Goal: Transaction & Acquisition: Purchase product/service

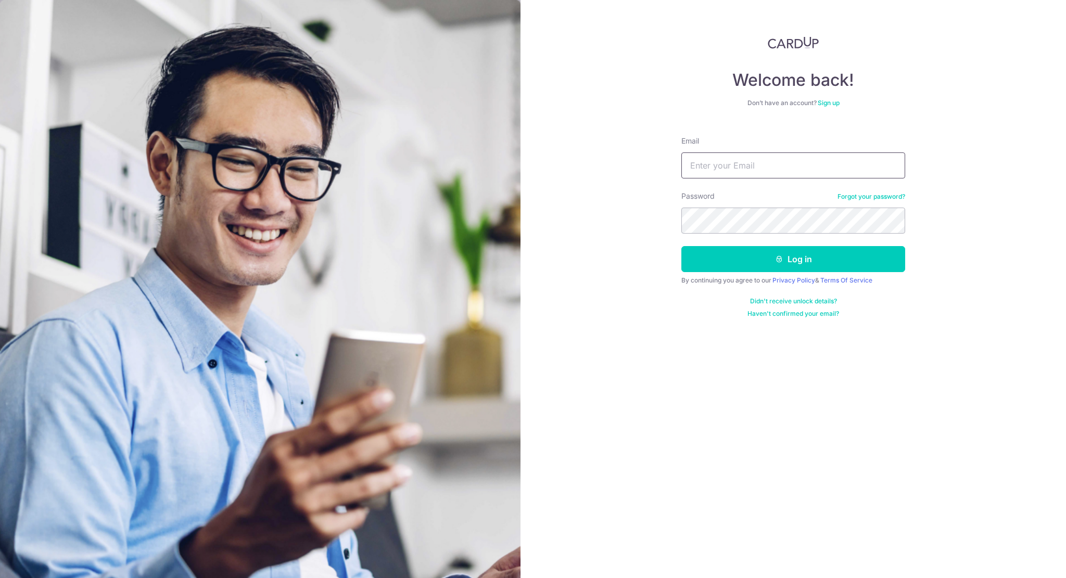
click at [723, 174] on input "Email" at bounding box center [793, 166] width 224 height 26
click at [743, 172] on input "Email" at bounding box center [793, 166] width 224 height 26
type input "teowoonmin@gmail.com"
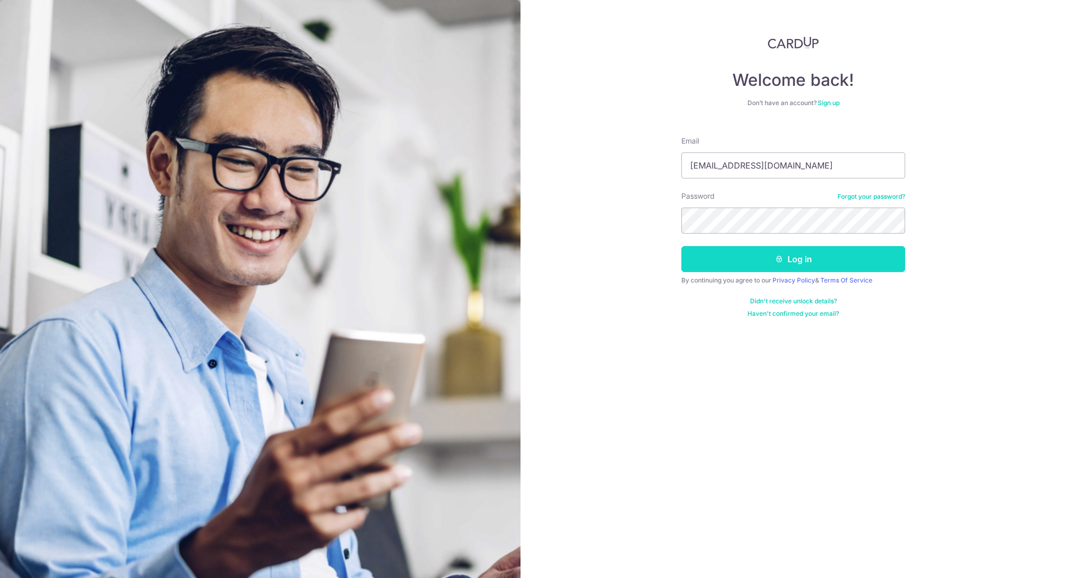
click at [767, 265] on button "Log in" at bounding box center [793, 259] width 224 height 26
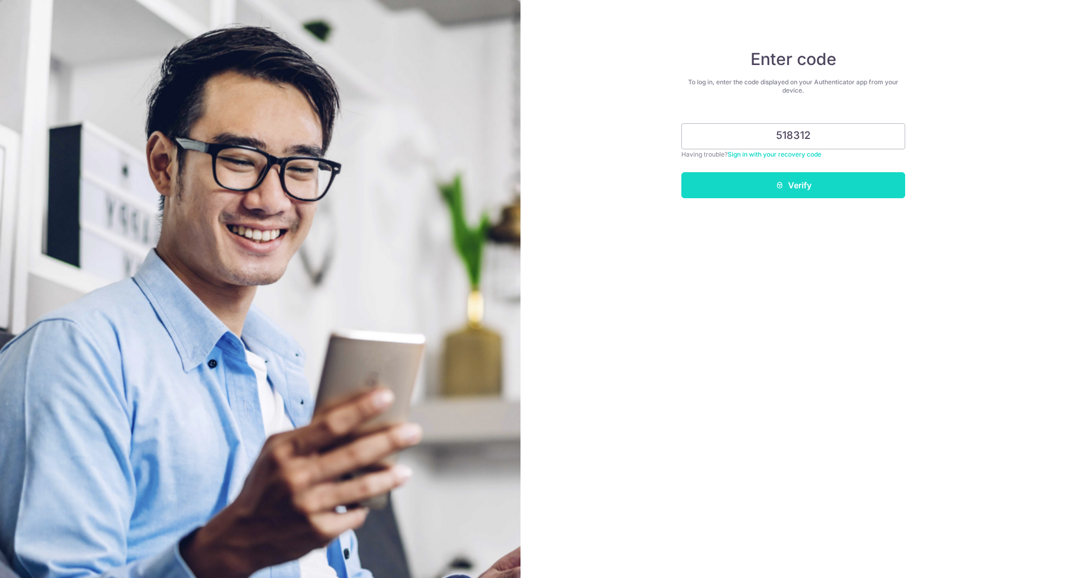
type input "518312"
click at [819, 181] on button "Verify" at bounding box center [793, 185] width 224 height 26
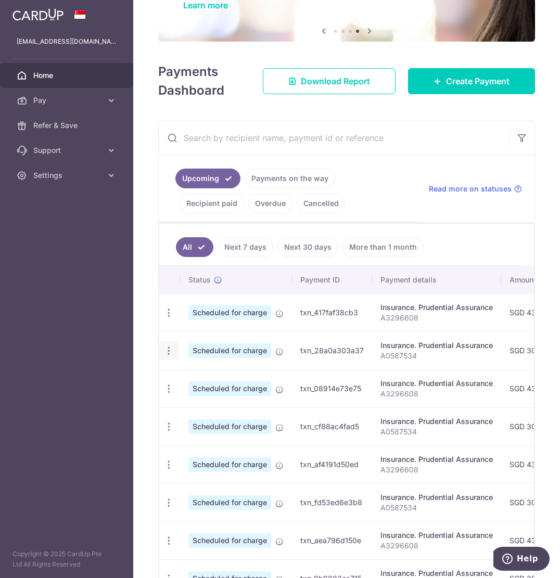
click at [169, 350] on icon "button" at bounding box center [168, 351] width 11 height 11
click at [196, 402] on span "Cancel payment" at bounding box center [224, 405] width 70 height 12
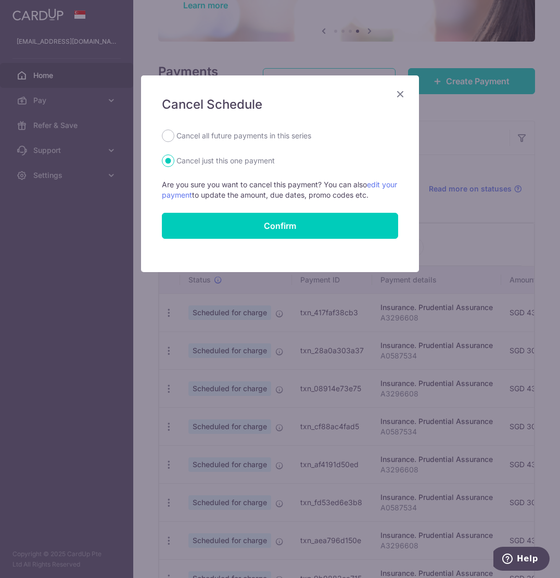
click at [203, 136] on label "Cancel all future payments in this series" at bounding box center [243, 136] width 135 height 12
click at [174, 136] on input "Cancel all future payments in this series" at bounding box center [168, 136] width 12 height 12
radio input "true"
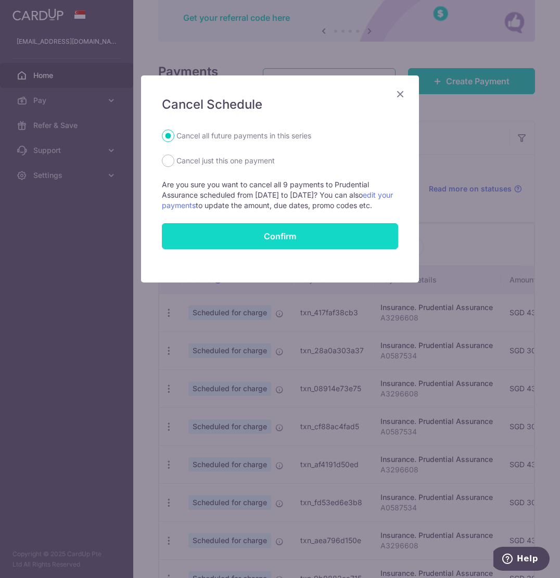
click at [283, 241] on button "Confirm" at bounding box center [280, 236] width 236 height 26
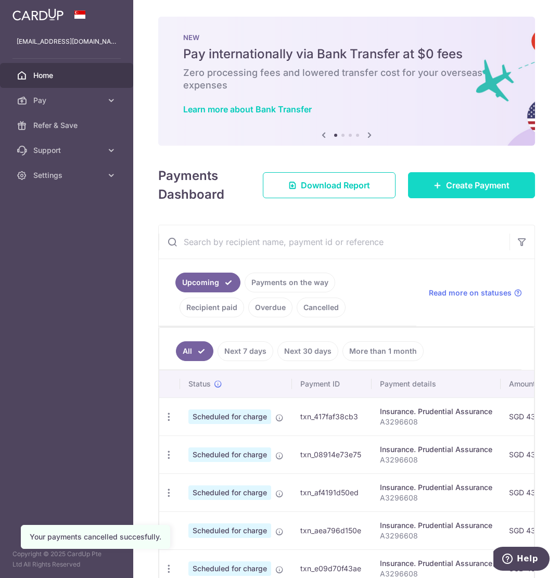
click at [446, 181] on span "Create Payment" at bounding box center [478, 185] width 64 height 12
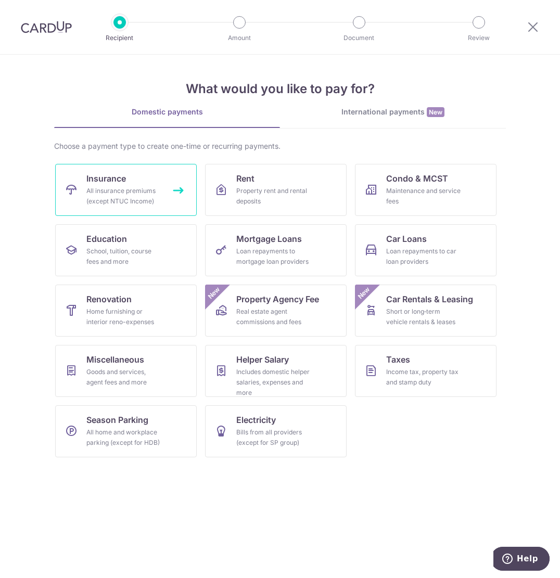
click at [148, 199] on div "All insurance premiums (except NTUC Income)" at bounding box center [123, 196] width 75 height 21
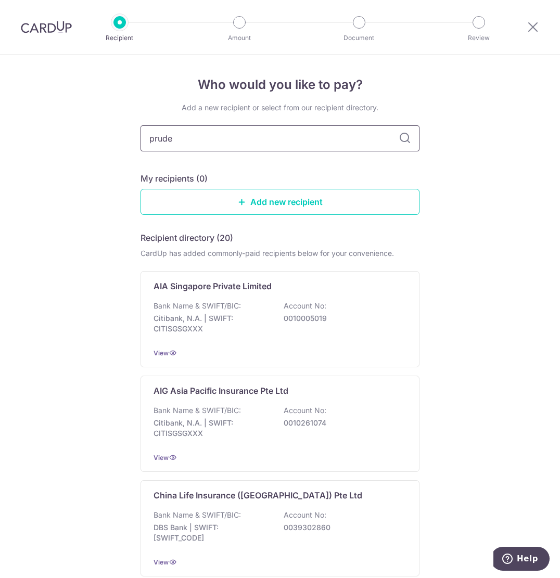
type input "[PERSON_NAME]"
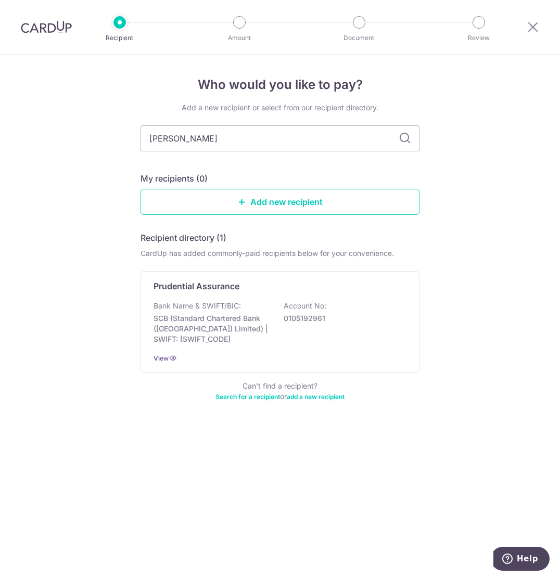
click at [227, 162] on div "Add a new recipient or select from our recipient directory. [PERSON_NAME] My re…" at bounding box center [280, 259] width 279 height 312
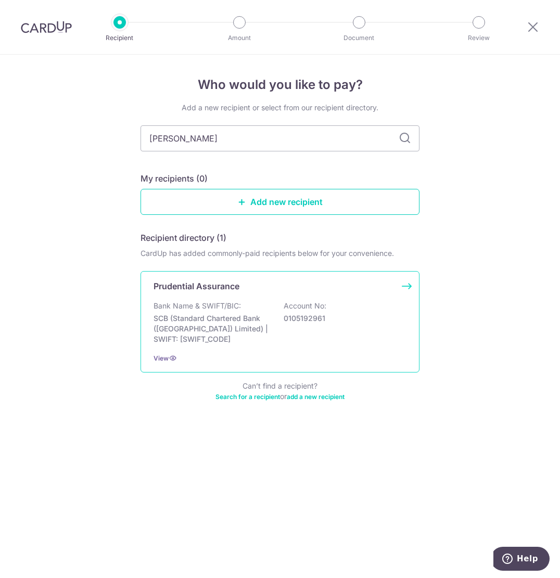
click at [273, 337] on div "Bank Name & SWIFT/BIC: SCB (Standard Chartered Bank (Singapore) Limited) | SWIF…" at bounding box center [280, 323] width 253 height 44
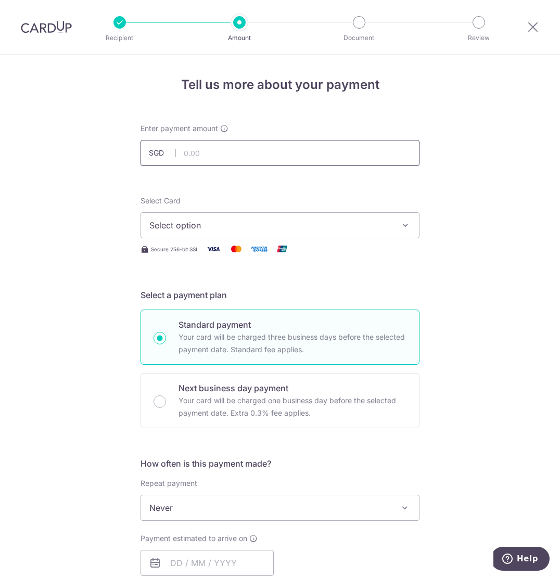
click at [207, 154] on input "text" at bounding box center [280, 153] width 279 height 26
type input "423.74"
click at [154, 227] on span "Select option" at bounding box center [270, 225] width 243 height 12
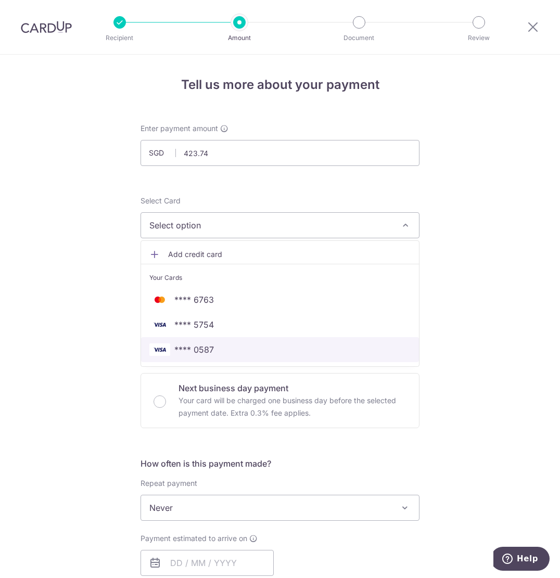
click at [233, 345] on span "**** 0587" at bounding box center [279, 350] width 261 height 12
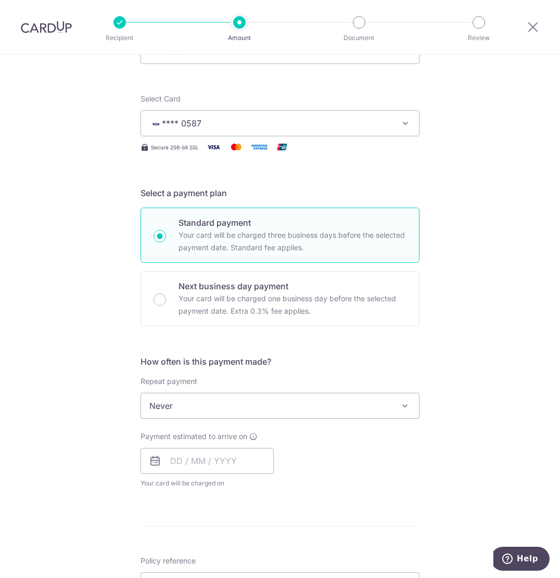
scroll to position [104, 0]
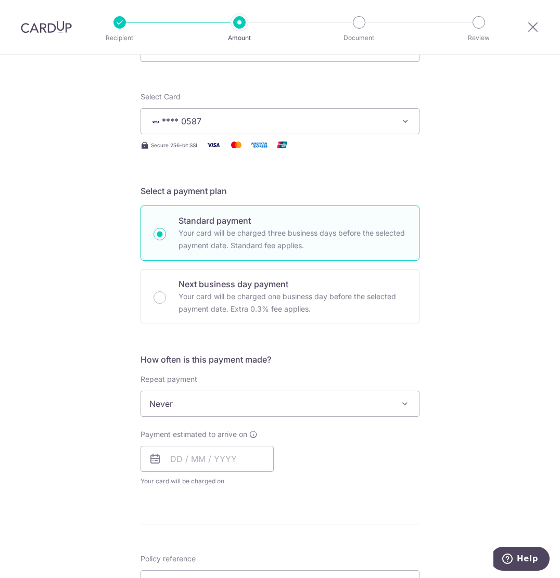
click at [197, 405] on span "Never" at bounding box center [280, 403] width 278 height 25
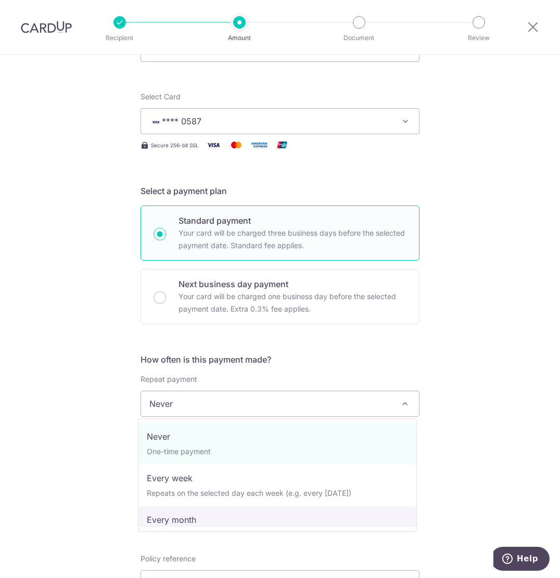
select select "3"
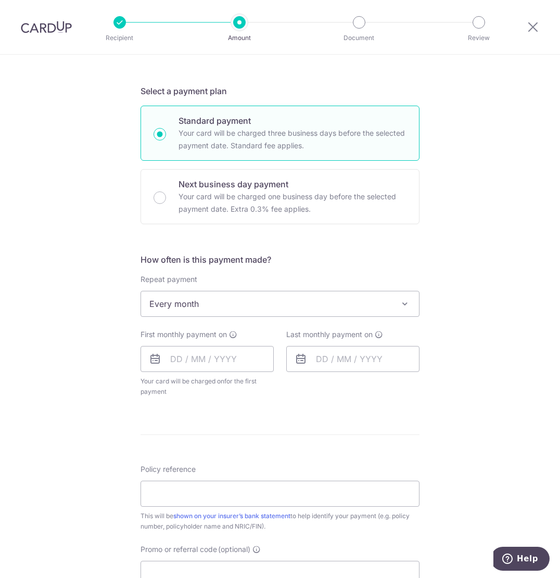
scroll to position [208, 0]
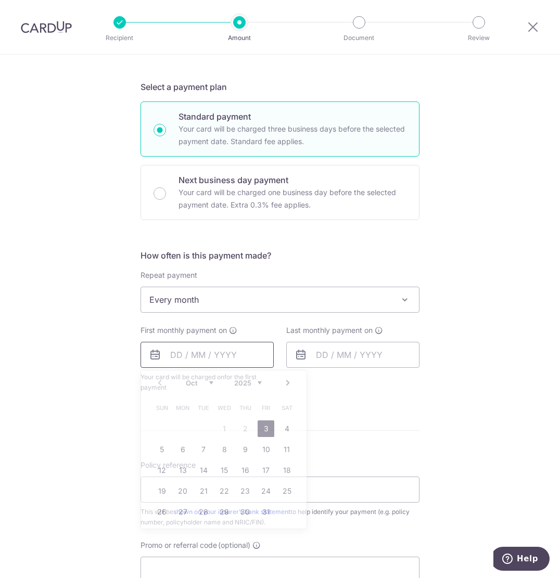
click at [242, 358] on input "text" at bounding box center [207, 355] width 133 height 26
click at [184, 418] on table "Sun Mon Tue Wed Thu Fri Sat 1 2 3 4 5 6 7 8 9 10 11 12 13 14 15 16 17 18 19 20 …" at bounding box center [224, 460] width 146 height 125
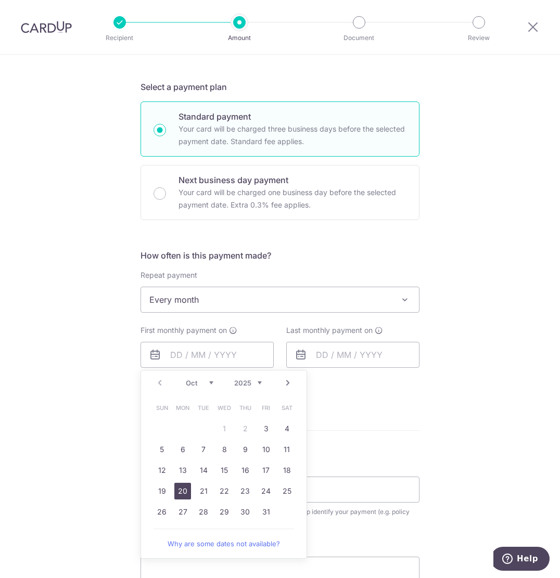
click at [185, 489] on link "20" at bounding box center [182, 491] width 17 height 17
type input "20/10/2025"
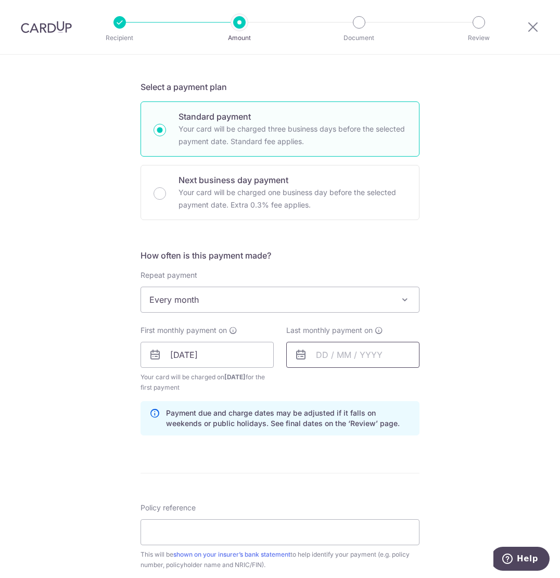
click at [368, 359] on input "text" at bounding box center [352, 355] width 133 height 26
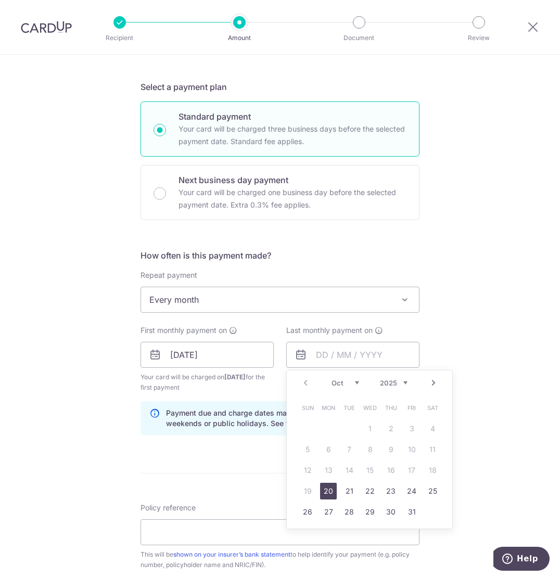
click at [404, 385] on select "2025 2026 2027 2028 2029 2030 2031 2032 2033 2034 2035" at bounding box center [394, 383] width 28 height 8
click at [362, 485] on link "21" at bounding box center [370, 491] width 17 height 17
type input "21/10/2026"
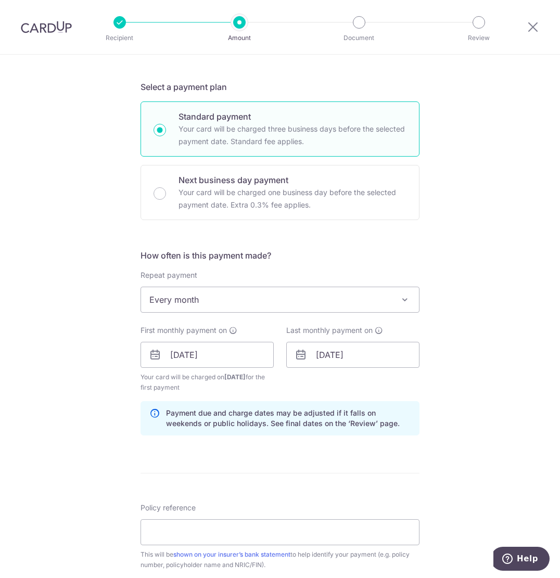
scroll to position [260, 0]
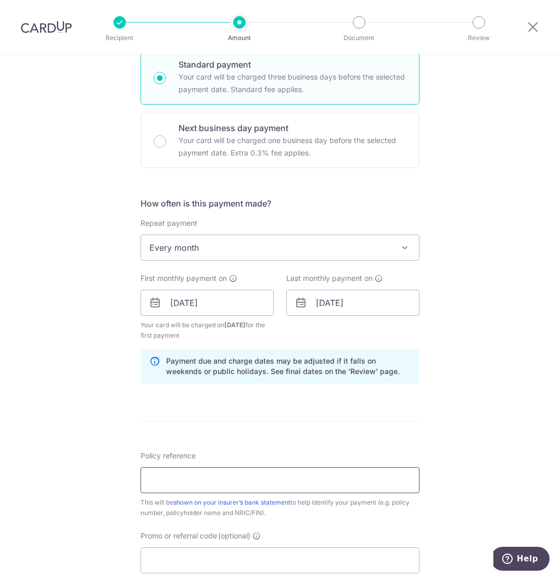
click at [275, 487] on input "Policy reference" at bounding box center [280, 480] width 279 height 26
paste input "A4783201"
type input "A4783201"
click at [362, 438] on form "Enter payment amount SGD 423.74 423.74 Select Card **** 0587 Add credit card Yo…" at bounding box center [280, 301] width 279 height 877
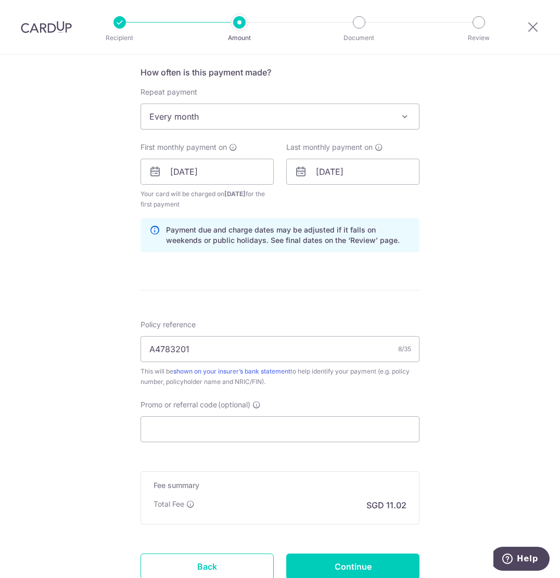
scroll to position [416, 0]
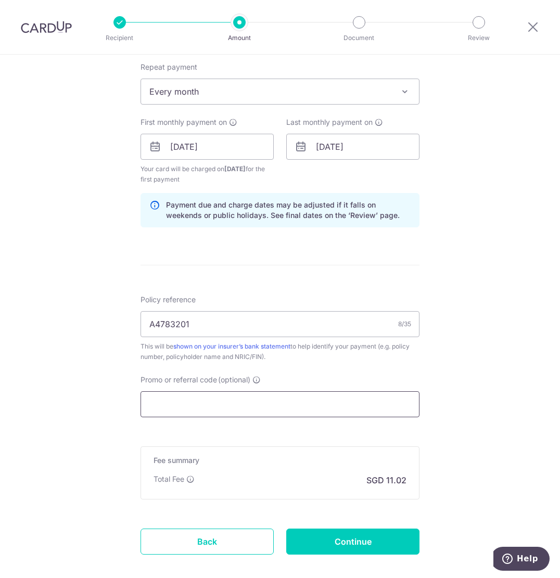
click at [256, 407] on input "Promo or referral code (optional)" at bounding box center [280, 404] width 279 height 26
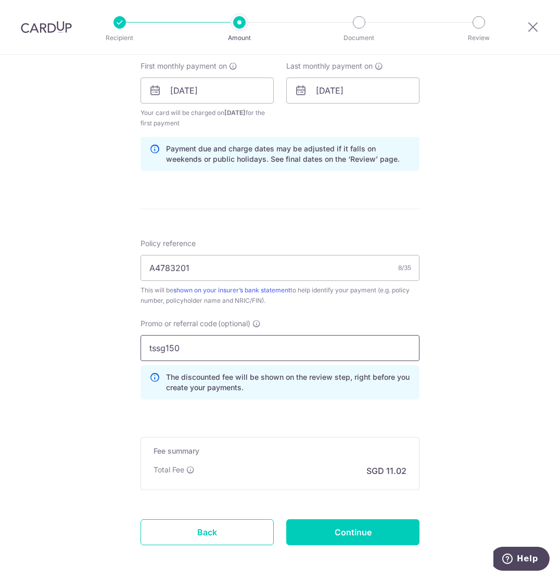
scroll to position [516, 0]
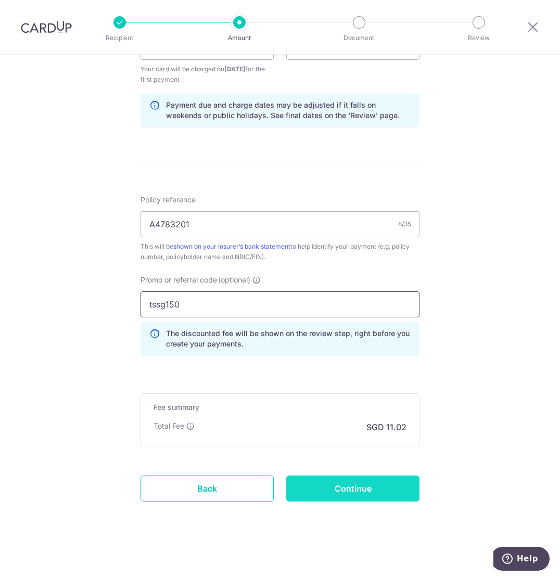
type input "tssg150"
click at [333, 485] on input "Continue" at bounding box center [352, 489] width 133 height 26
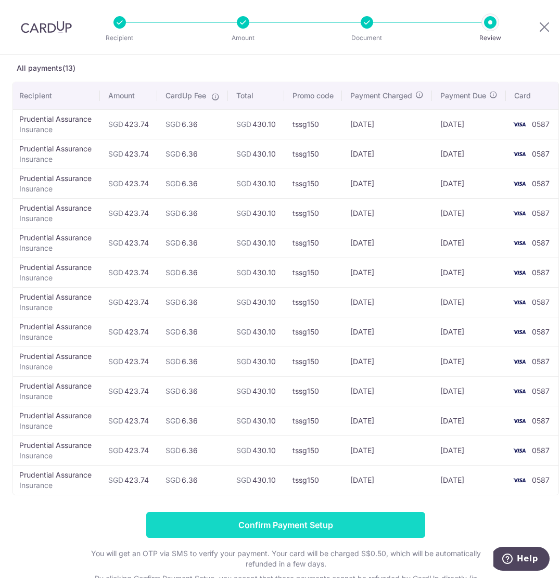
scroll to position [0, 7]
click at [329, 530] on input "Confirm Payment Setup" at bounding box center [285, 525] width 279 height 26
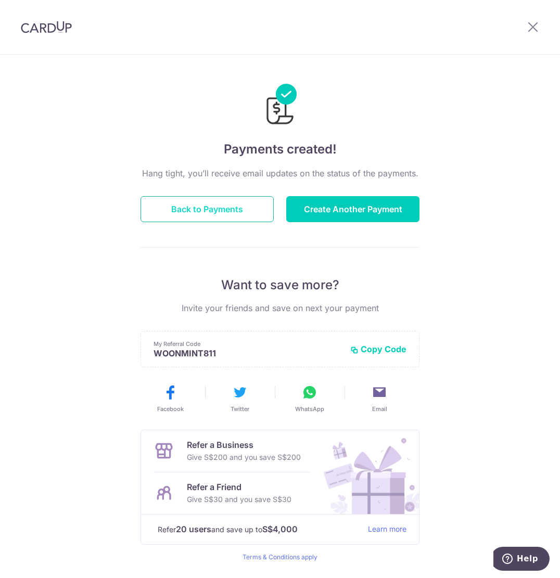
click at [243, 205] on button "Back to Payments" at bounding box center [207, 209] width 133 height 26
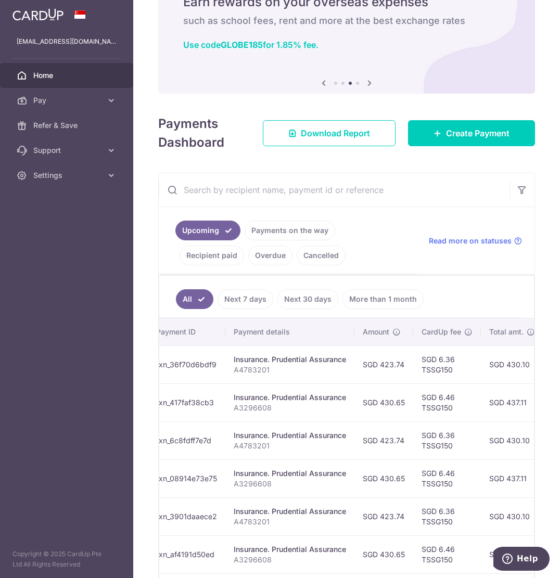
scroll to position [0, 145]
drag, startPoint x: 371, startPoint y: 472, endPoint x: 73, endPoint y: 328, distance: 330.9
click at [73, 328] on aside "[EMAIL_ADDRESS][DOMAIN_NAME] Home Pay Payments Recipients Cards Refer & Save Su…" at bounding box center [66, 289] width 133 height 578
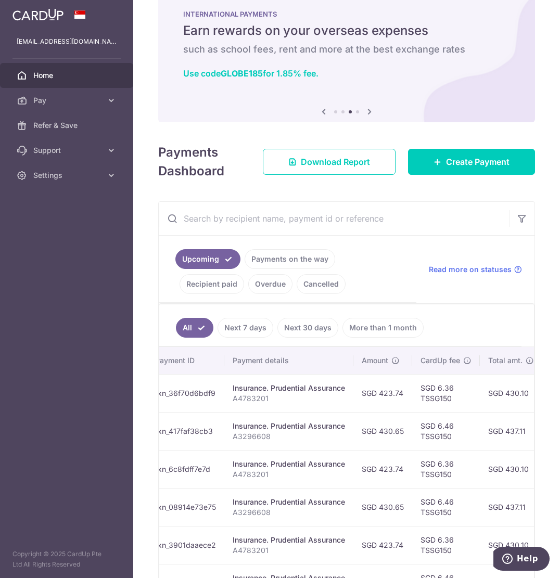
scroll to position [0, 0]
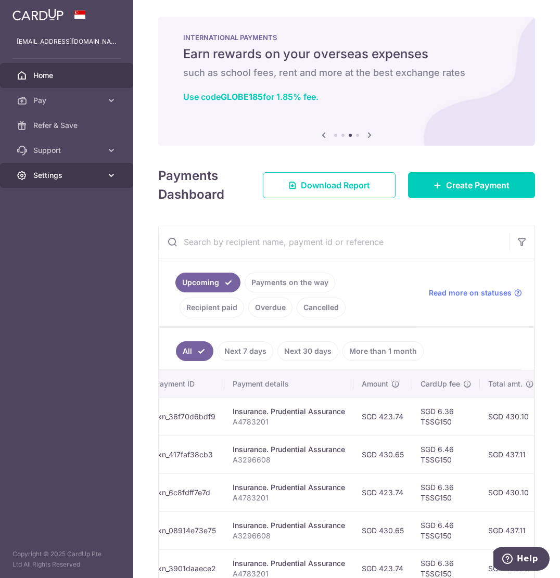
click at [62, 169] on link "Settings" at bounding box center [66, 175] width 133 height 25
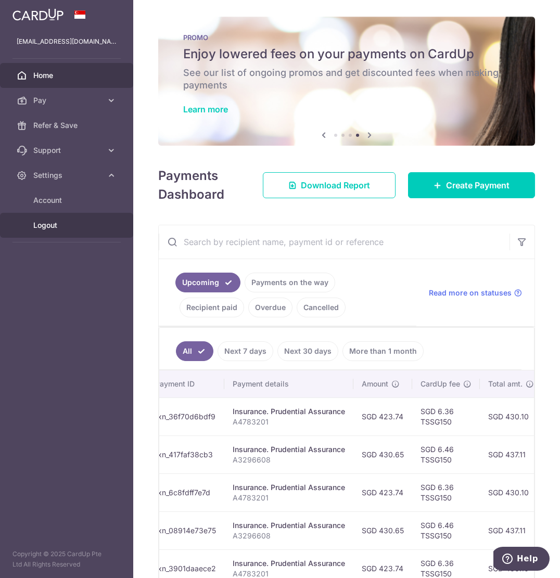
click at [59, 227] on span "Logout" at bounding box center [67, 225] width 69 height 10
